Goal: Navigation & Orientation: Find specific page/section

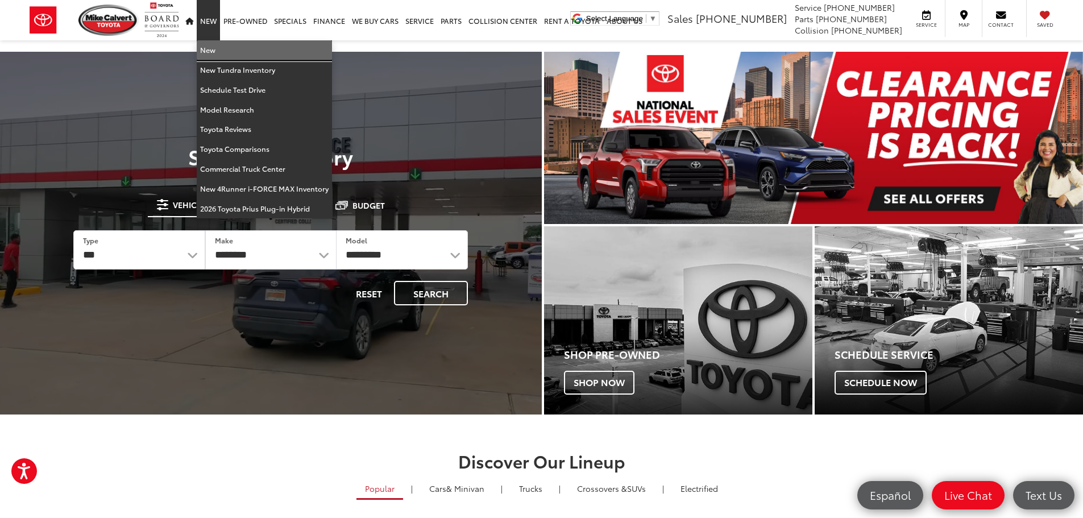
click at [213, 50] on link "New" at bounding box center [264, 50] width 135 height 20
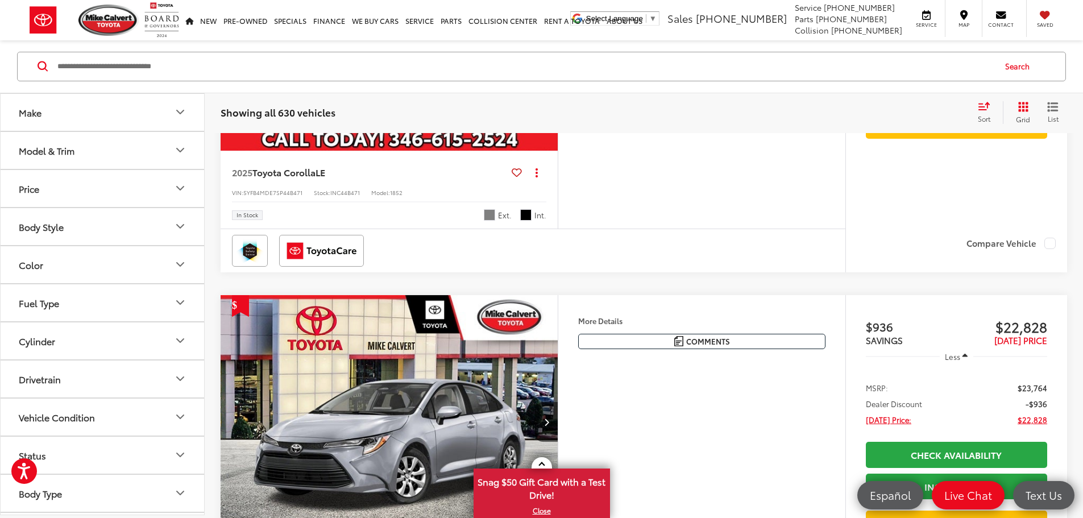
scroll to position [2312, 0]
